Goal: Find contact information: Find contact information

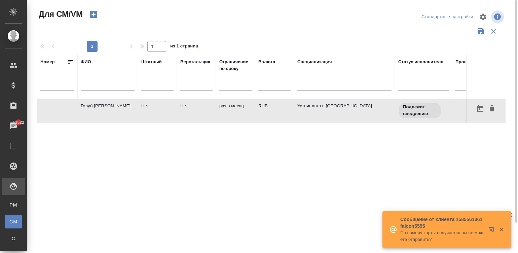
scroll to position [0, 67]
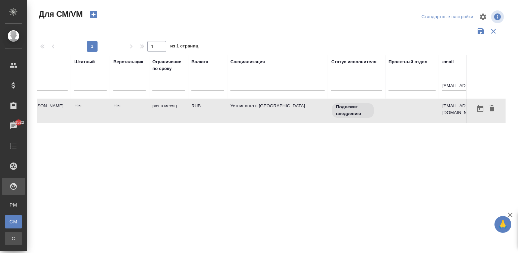
click at [10, 237] on div "Спецификации" at bounding box center [5, 238] width 10 height 7
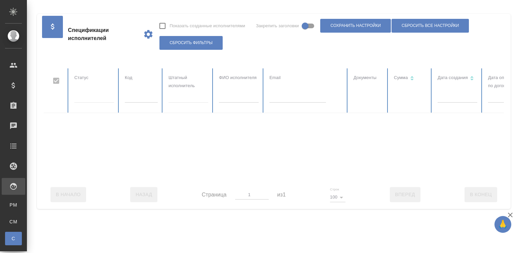
checkbox input "false"
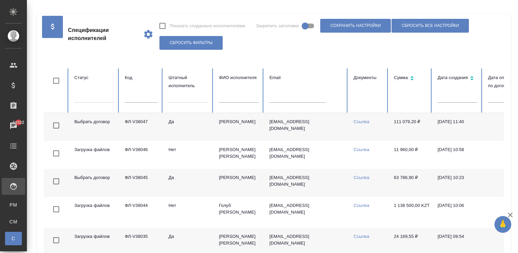
scroll to position [182, 0]
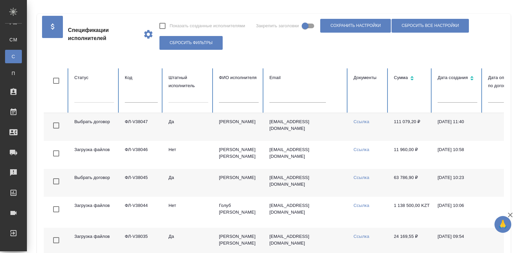
click at [238, 96] on input "text" at bounding box center [239, 97] width 40 height 9
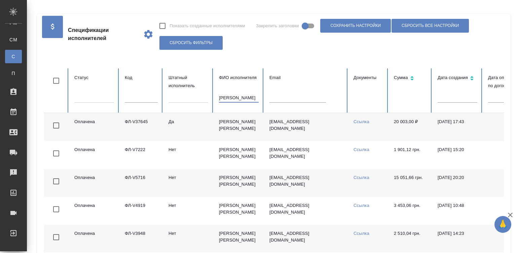
type input "[PERSON_NAME]"
click at [308, 132] on td "[EMAIL_ADDRESS][DOMAIN_NAME]" at bounding box center [306, 127] width 84 height 28
click at [13, 150] on div "Заявки на доставку" at bounding box center [5, 152] width 17 height 10
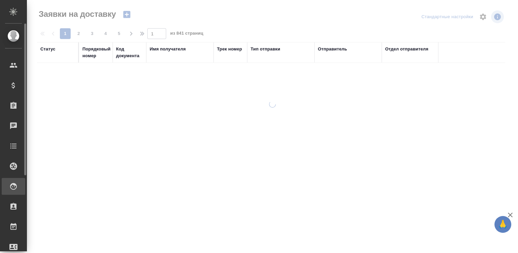
click at [19, 189] on div at bounding box center [18, 186] width 19 height 8
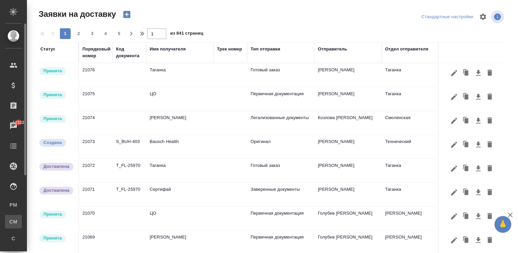
click at [13, 223] on span "CM" at bounding box center [13, 221] width 10 height 7
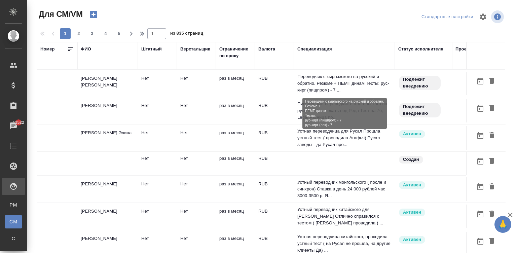
click at [306, 83] on p "Переводчик с кыргызского на русский и обратно. Резюме + ПЕМТ динам Тесты: рус-к…" at bounding box center [344, 83] width 94 height 20
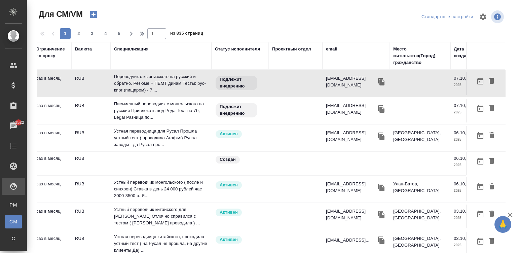
scroll to position [0, 235]
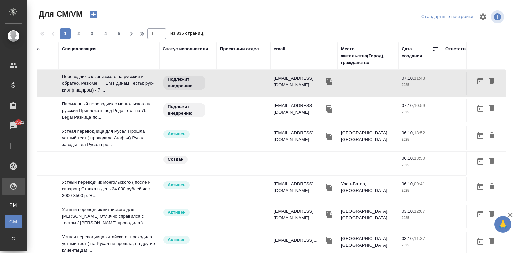
click at [279, 46] on div "email" at bounding box center [279, 49] width 11 height 7
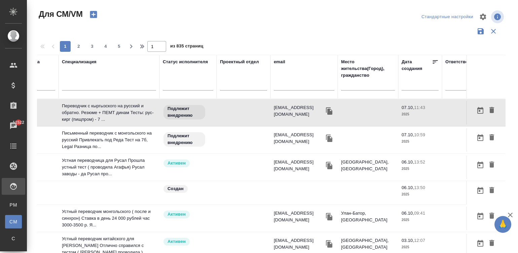
click at [280, 49] on div "1 2 3 4 5 1 из 835 страниц" at bounding box center [273, 46] width 473 height 11
click at [298, 88] on input "text" at bounding box center [304, 86] width 61 height 8
paste input "[EMAIL_ADDRESS][DOMAIN_NAME]"
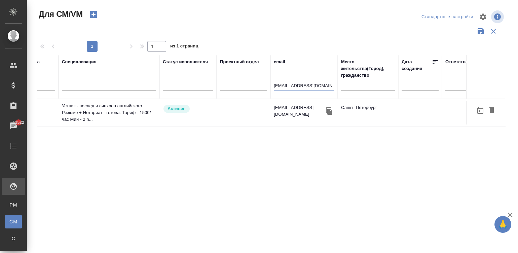
type input "[EMAIL_ADDRESS][DOMAIN_NAME]"
click at [222, 114] on td at bounding box center [244, 113] width 54 height 24
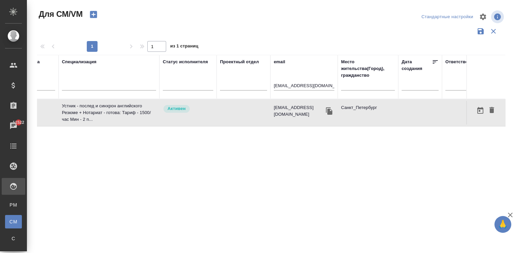
click at [222, 114] on td at bounding box center [244, 113] width 54 height 24
click at [10, 237] on div "Спецификации" at bounding box center [5, 238] width 10 height 7
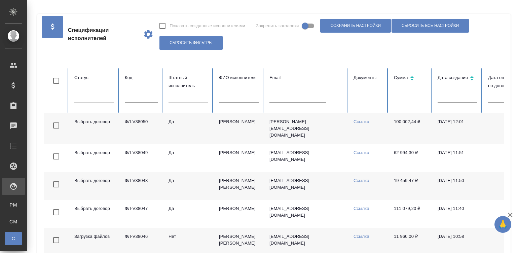
checkbox input "false"
click at [236, 101] on input "text" at bounding box center [239, 97] width 40 height 9
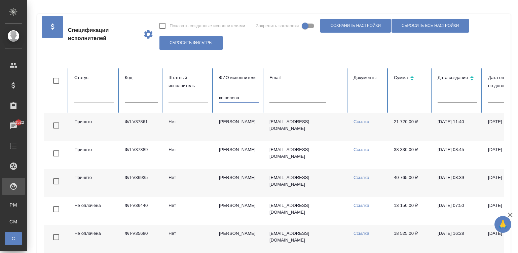
type input "кошелева"
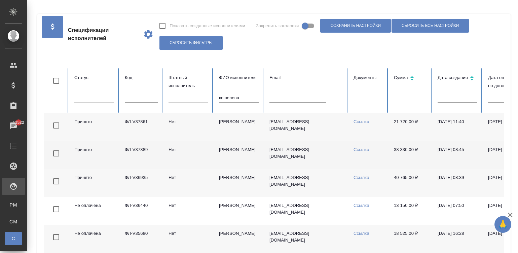
click at [365, 152] on link "Ссылка" at bounding box center [361, 149] width 16 height 5
click at [243, 98] on input "кошелева" at bounding box center [239, 97] width 40 height 9
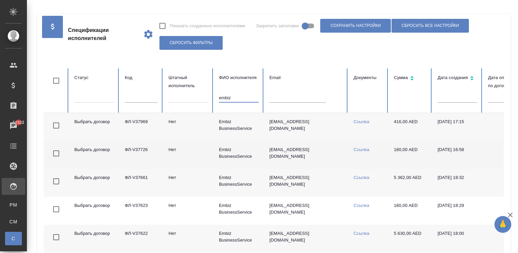
type input "embiz"
drag, startPoint x: 156, startPoint y: 124, endPoint x: 125, endPoint y: 124, distance: 31.3
click at [125, 124] on td "ФЛ-V37969" at bounding box center [141, 127] width 44 height 28
copy td "ФЛ-V37969"
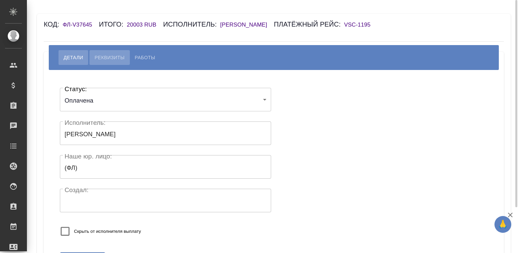
click at [110, 59] on span "Реквизиты" at bounding box center [109, 57] width 30 height 8
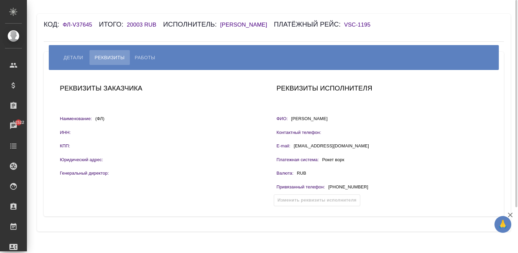
drag, startPoint x: 372, startPoint y: 187, endPoint x: 327, endPoint y: 189, distance: 44.4
click at [327, 189] on div "Привязанный телефон : +7 (988) 997-14-32" at bounding box center [381, 188] width 211 height 8
copy p "+7 (988) 997-14-32"
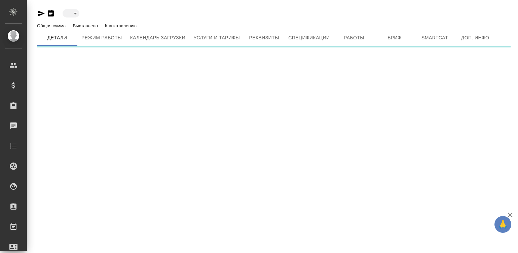
type input "active"
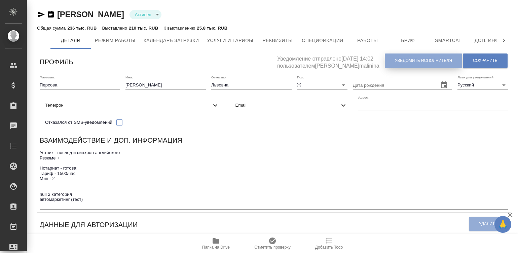
click at [413, 62] on span "Уведомить исполнителя" at bounding box center [423, 61] width 57 height 6
type textarea "Добрый день, Ксения! Ознакомиться с подробной информацией по выполненным работа…"
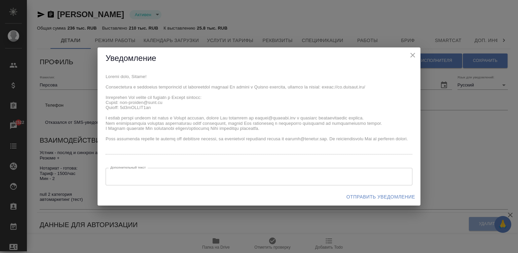
click at [103, 67] on div "Уведомление x Дополнительный текст x Дополнительный текст Отправить уведомление" at bounding box center [259, 126] width 323 height 158
click at [390, 193] on span "Отправить уведомление" at bounding box center [380, 197] width 69 height 8
